Goal: Information Seeking & Learning: Check status

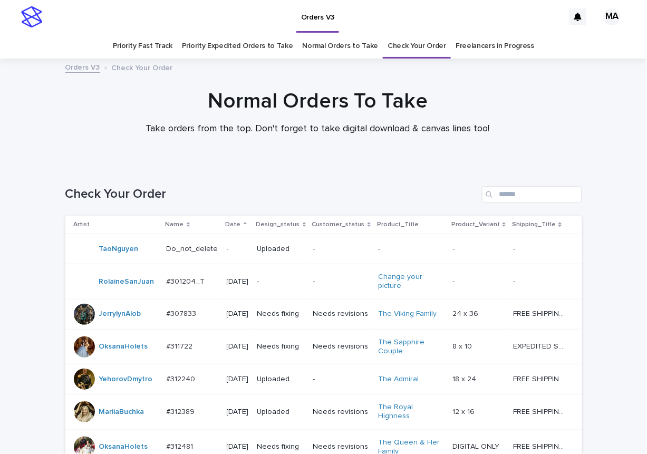
scroll to position [744, 0]
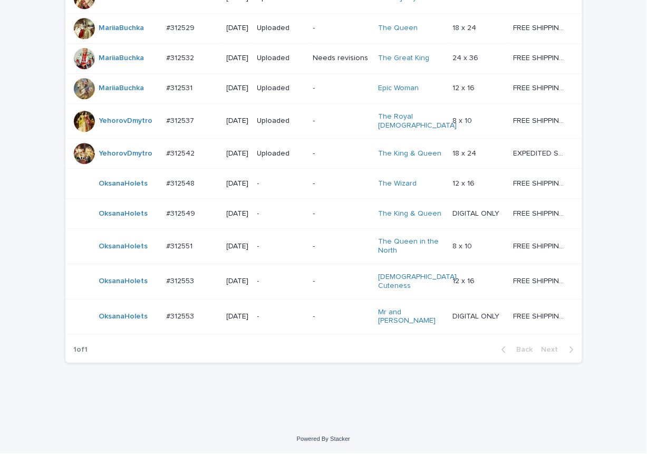
scroll to position [814, 0]
